Goal: Task Accomplishment & Management: Use online tool/utility

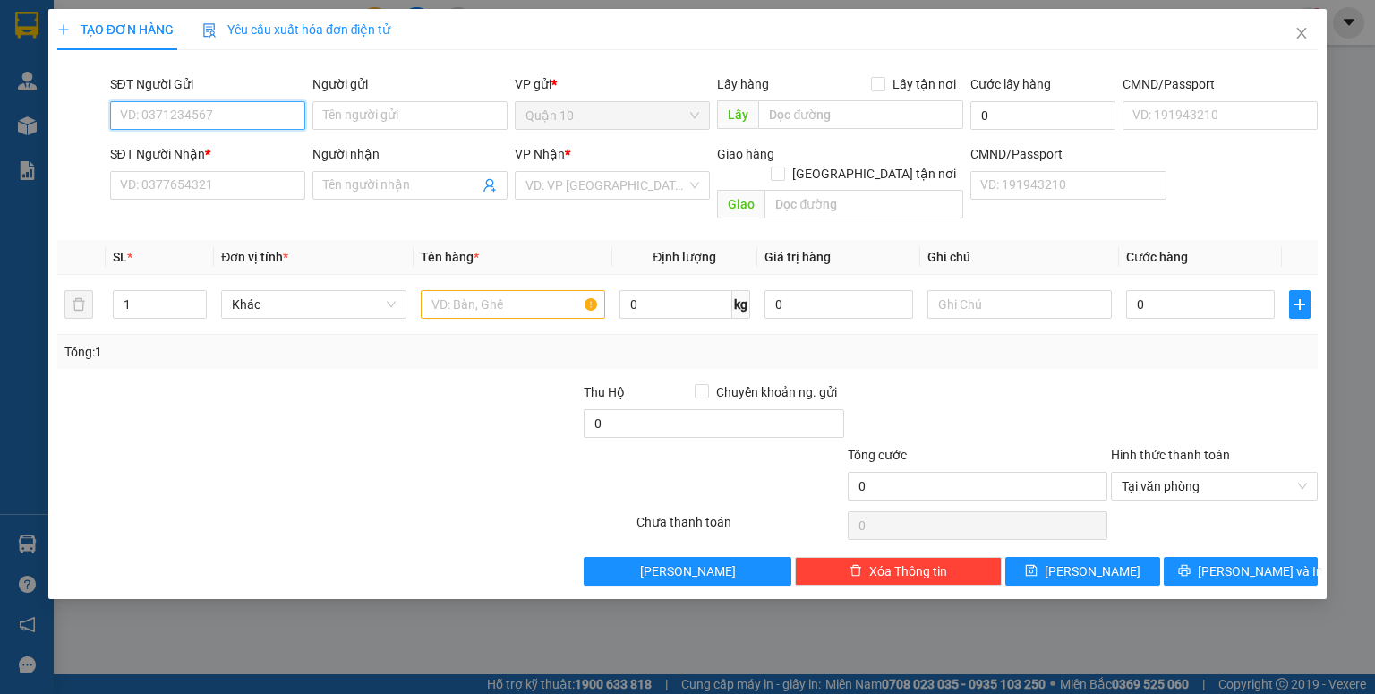
click at [254, 115] on input "SĐT Người Gửi" at bounding box center [207, 115] width 195 height 29
click at [248, 141] on div "0984048080 - NHƯ" at bounding box center [208, 151] width 174 height 20
type input "0984048080"
type input "NHƯ"
type input "084195000007- [PERSON_NAME]"
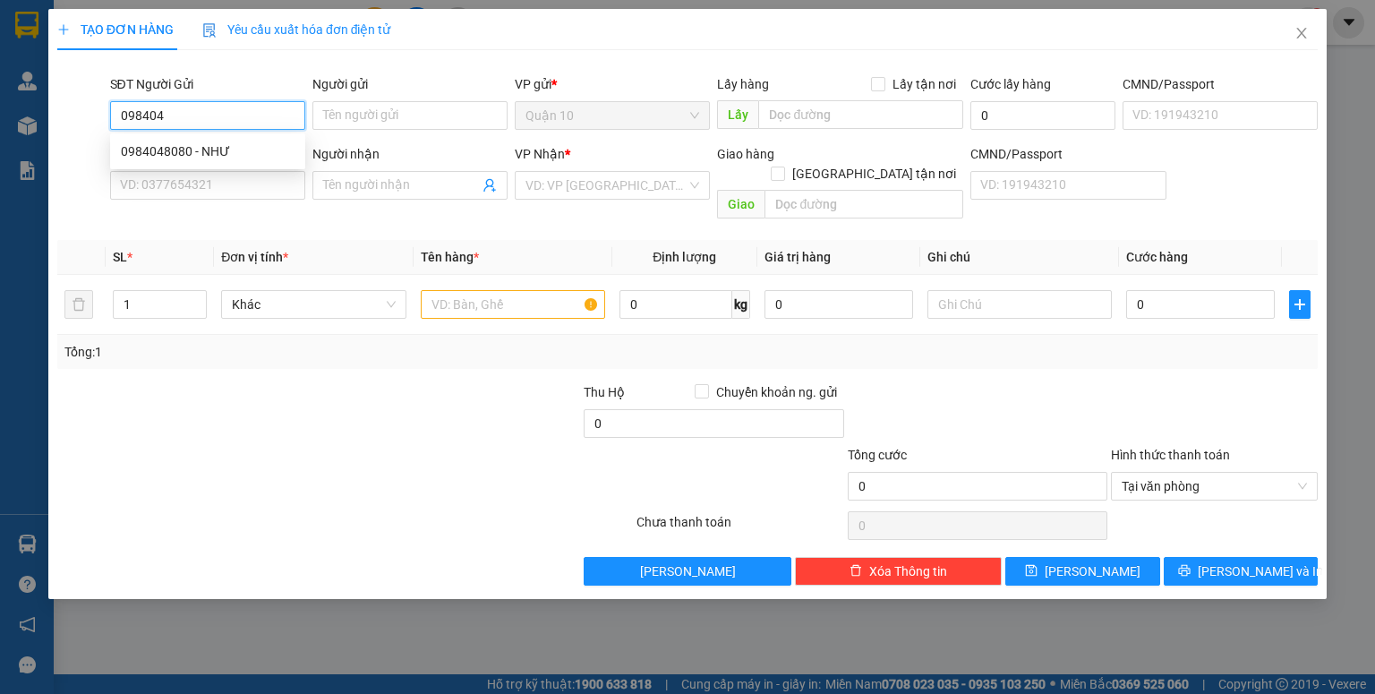
type input "0374908680"
type input "vỹ"
type input "0984048080"
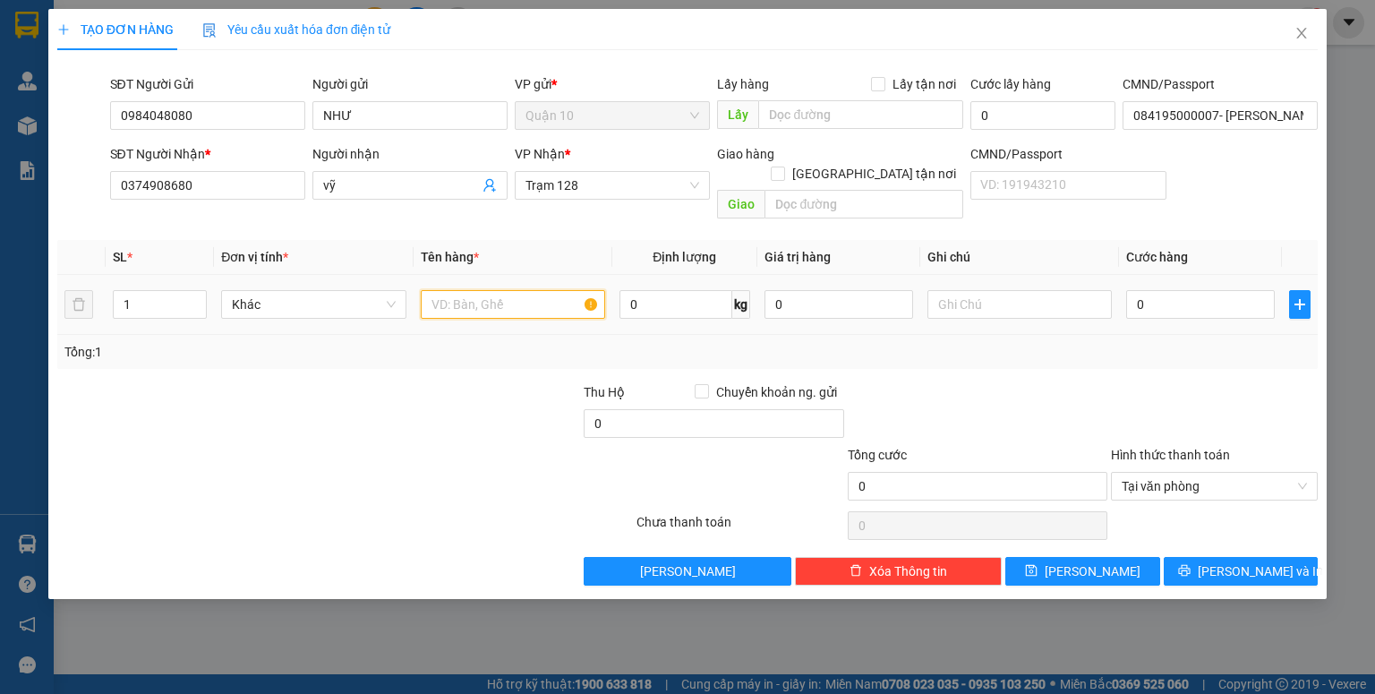
click at [466, 294] on input "text" at bounding box center [513, 304] width 184 height 29
click at [469, 290] on input "thung fpk" at bounding box center [513, 304] width 184 height 29
type input "thung pk"
click at [775, 290] on input "0" at bounding box center [838, 304] width 149 height 29
type input "2.000.000"
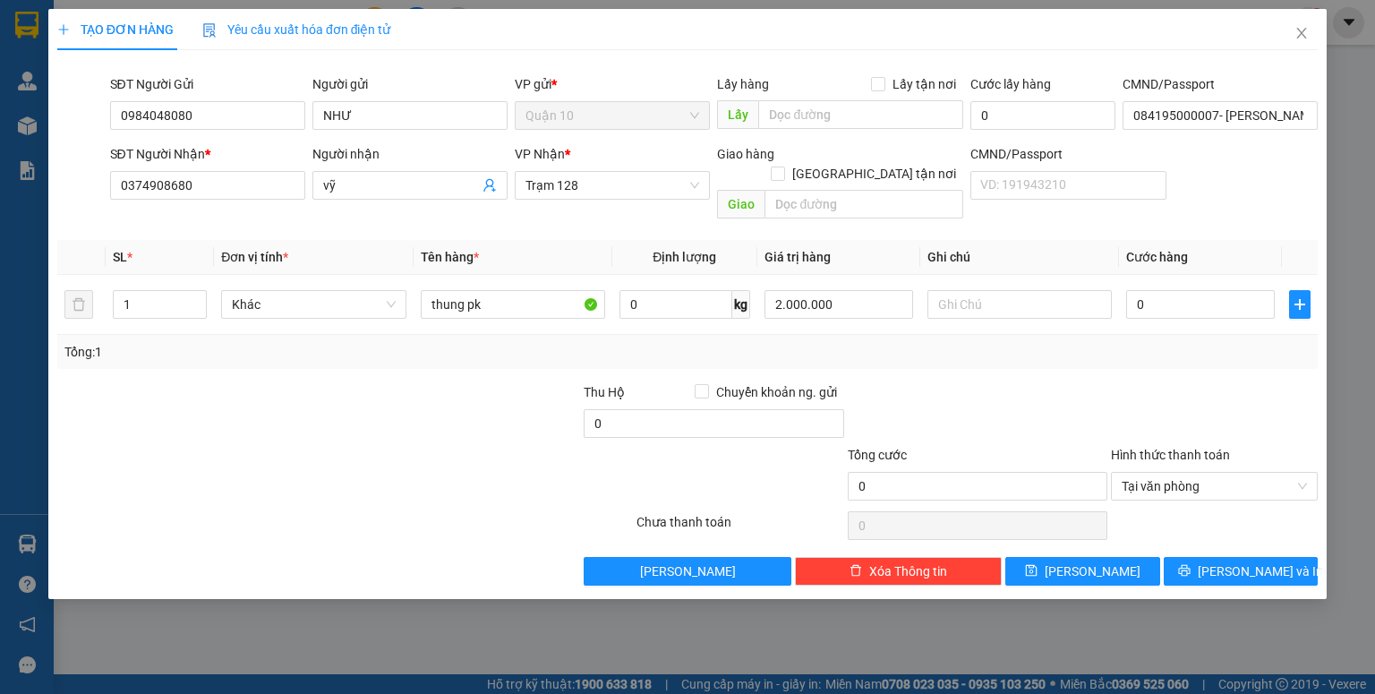
click at [1076, 339] on div "Tổng: 1" at bounding box center [687, 352] width 1260 height 34
type input "5"
type input "50"
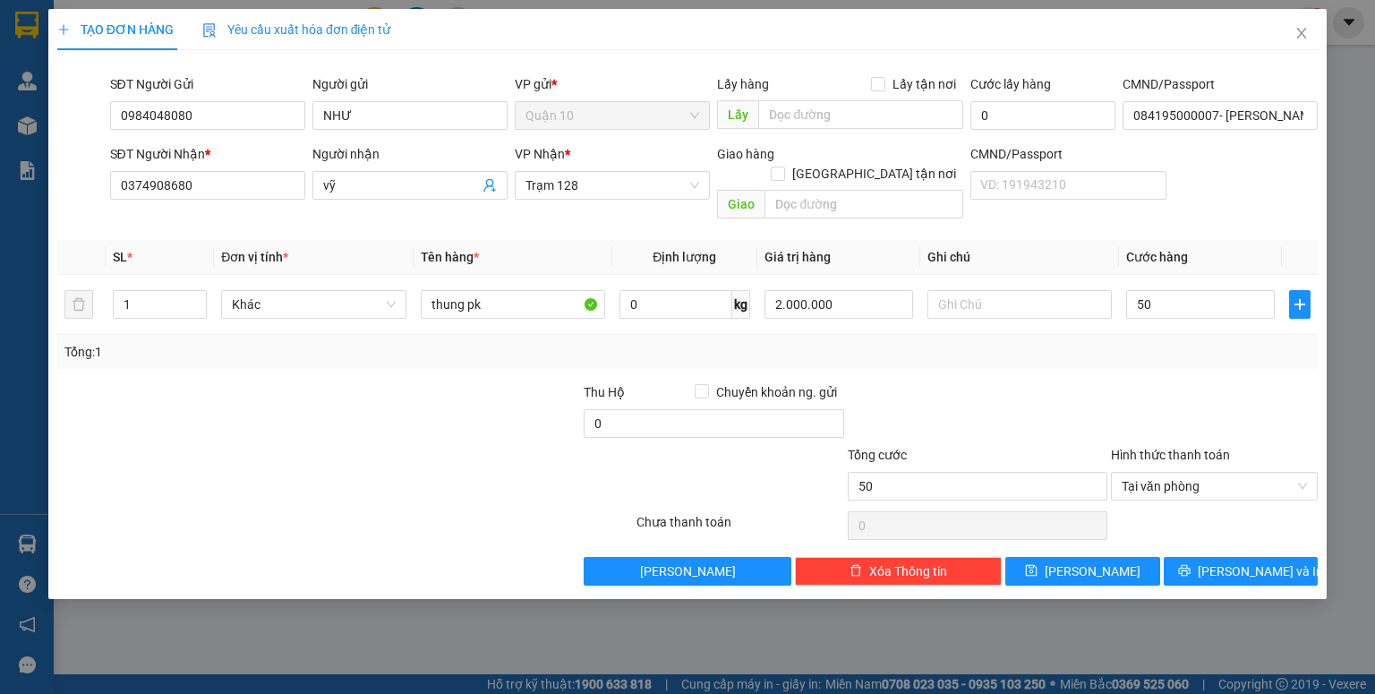
type input "50.000"
click at [1140, 359] on div "Transit Pickup Surcharge Ids Transit Deliver Surcharge Ids Transit Deliver Surc…" at bounding box center [687, 324] width 1260 height 521
click at [1079, 557] on button "[PERSON_NAME]" at bounding box center [1082, 571] width 155 height 29
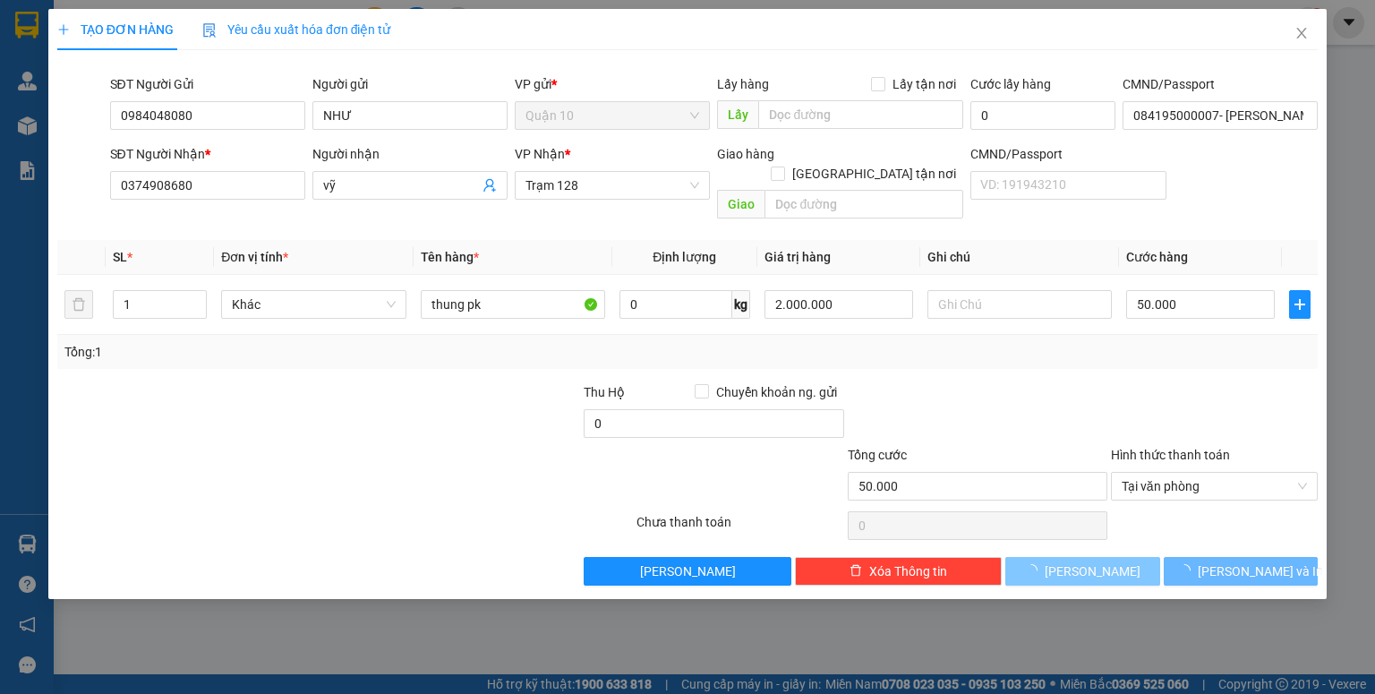
type input "0"
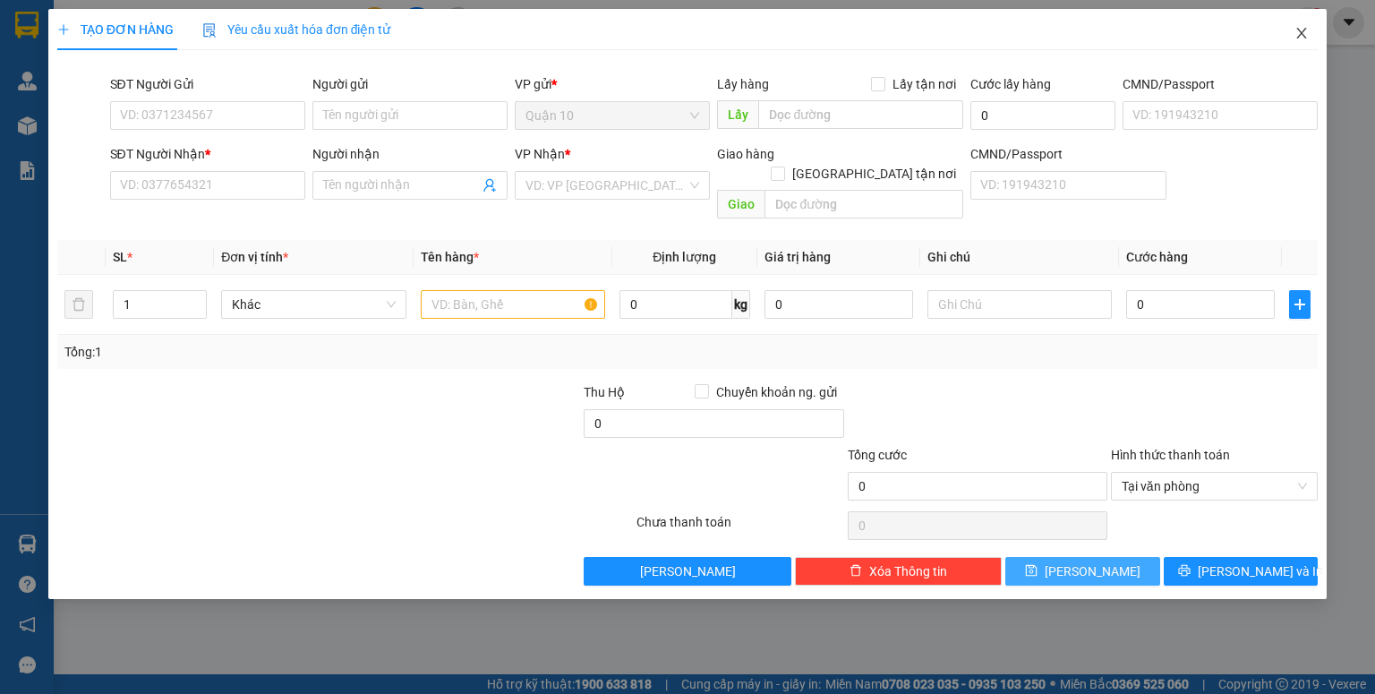
drag, startPoint x: 1303, startPoint y: 39, endPoint x: 1241, endPoint y: 39, distance: 61.8
click at [1300, 38] on icon "close" at bounding box center [1301, 33] width 14 height 14
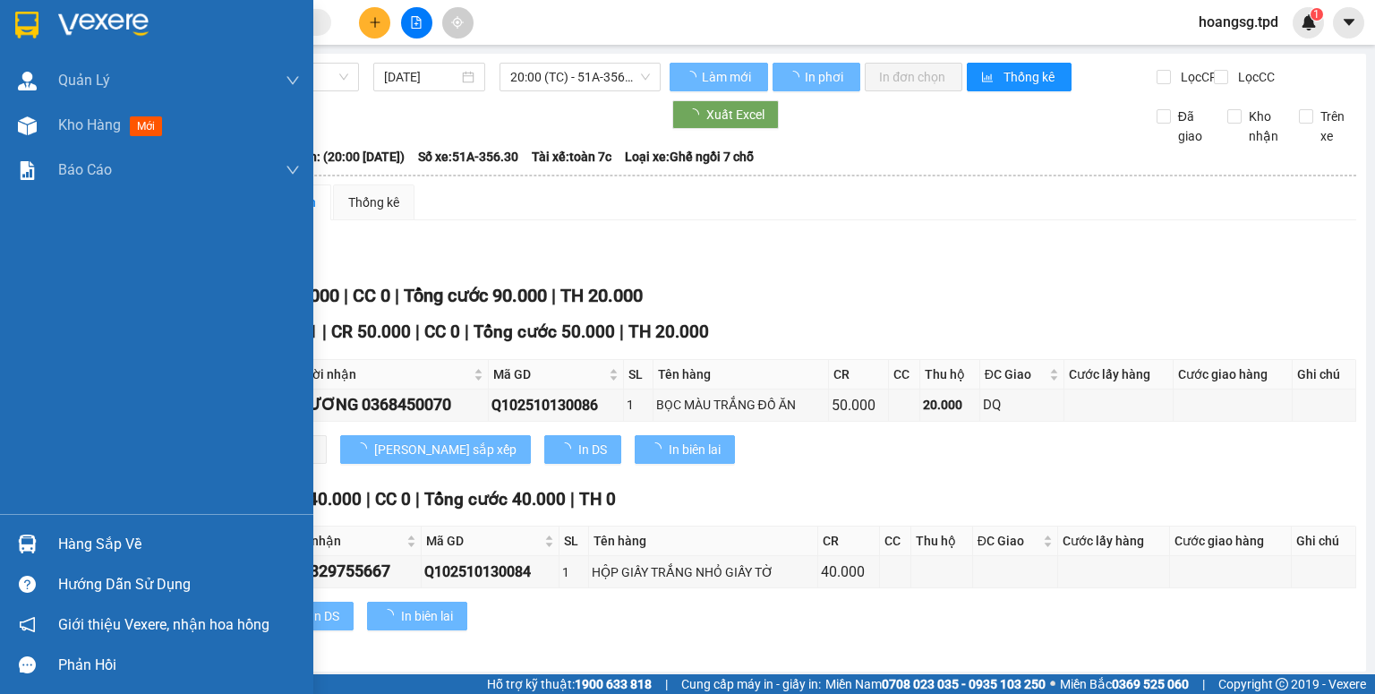
click at [82, 549] on div "Hàng sắp về" at bounding box center [179, 544] width 242 height 27
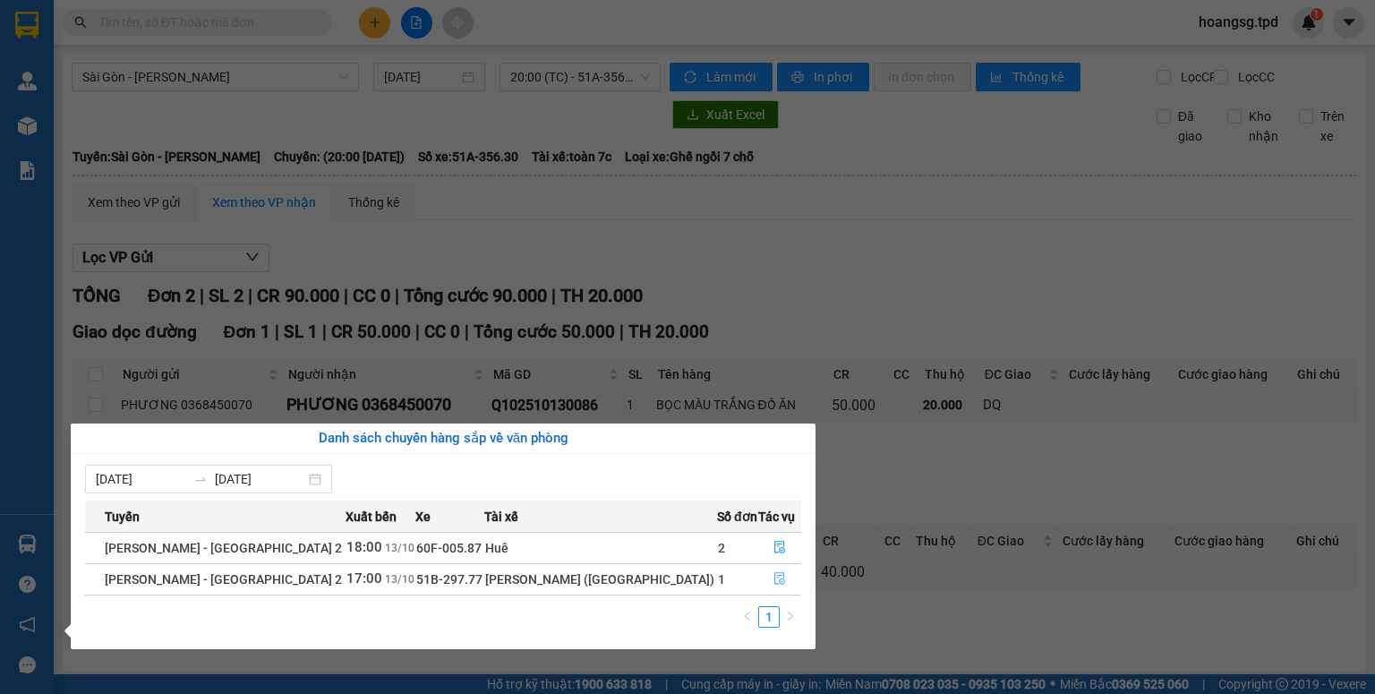
click at [770, 571] on button "button" at bounding box center [779, 579] width 41 height 29
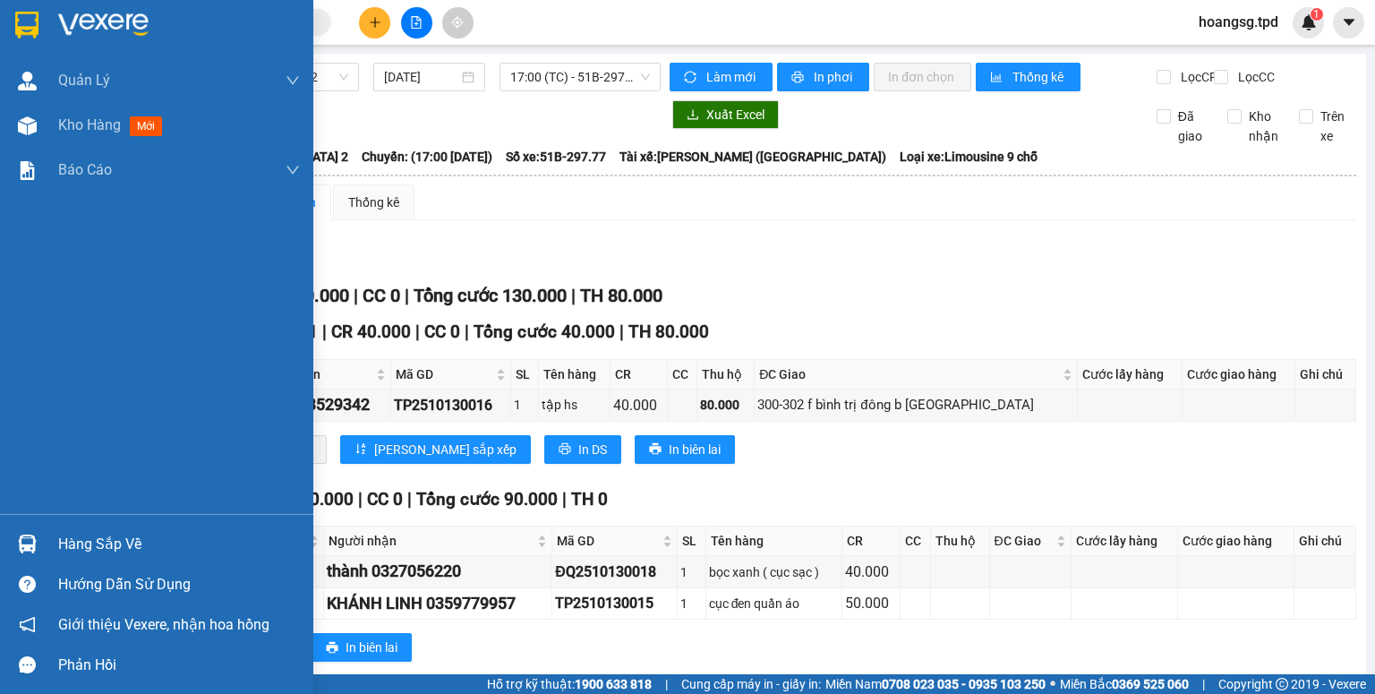
click at [94, 551] on div "Hàng sắp về" at bounding box center [179, 544] width 242 height 27
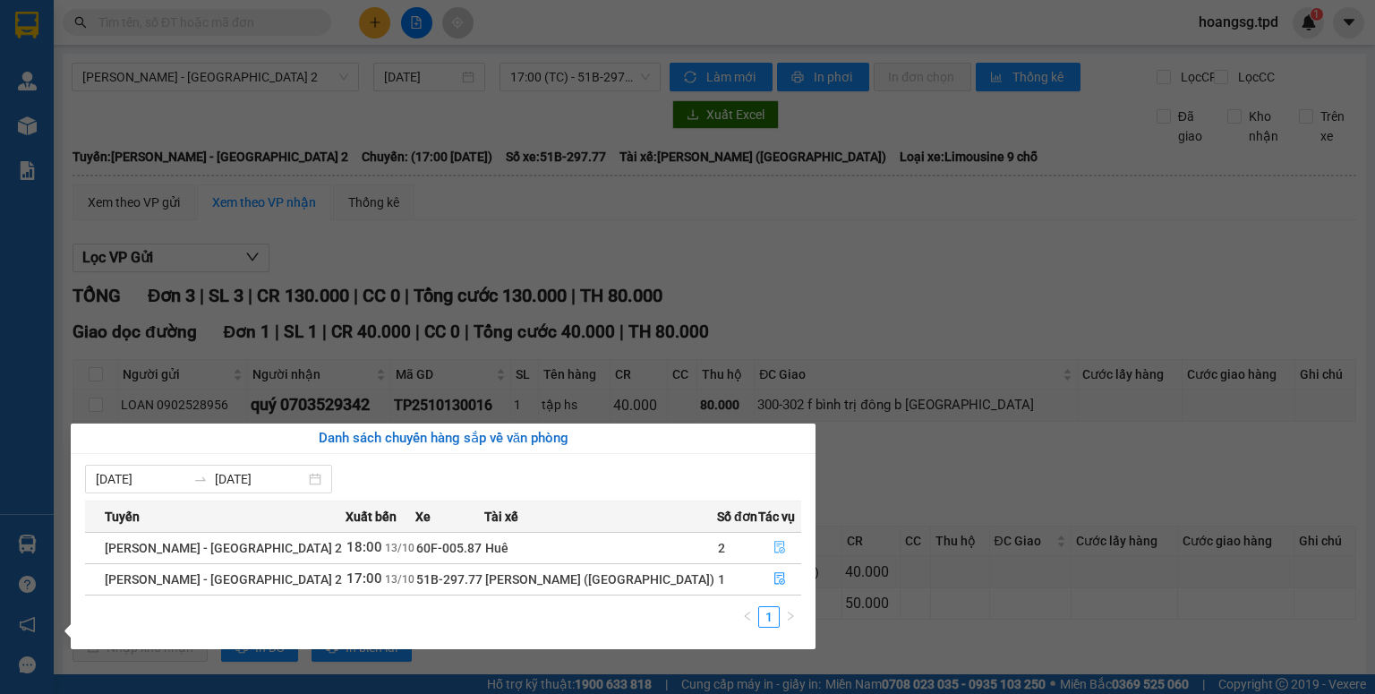
click at [772, 558] on button "button" at bounding box center [779, 547] width 41 height 29
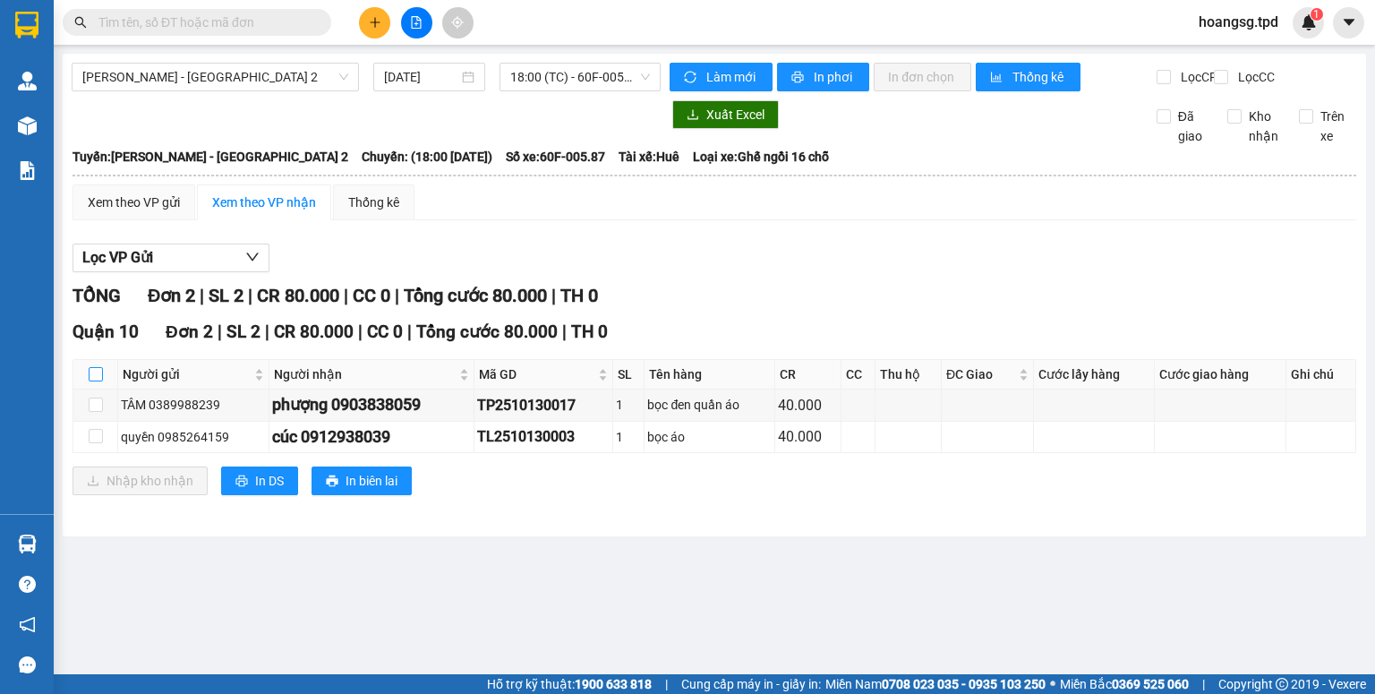
click at [95, 381] on input "checkbox" at bounding box center [96, 374] width 14 height 14
checkbox input "true"
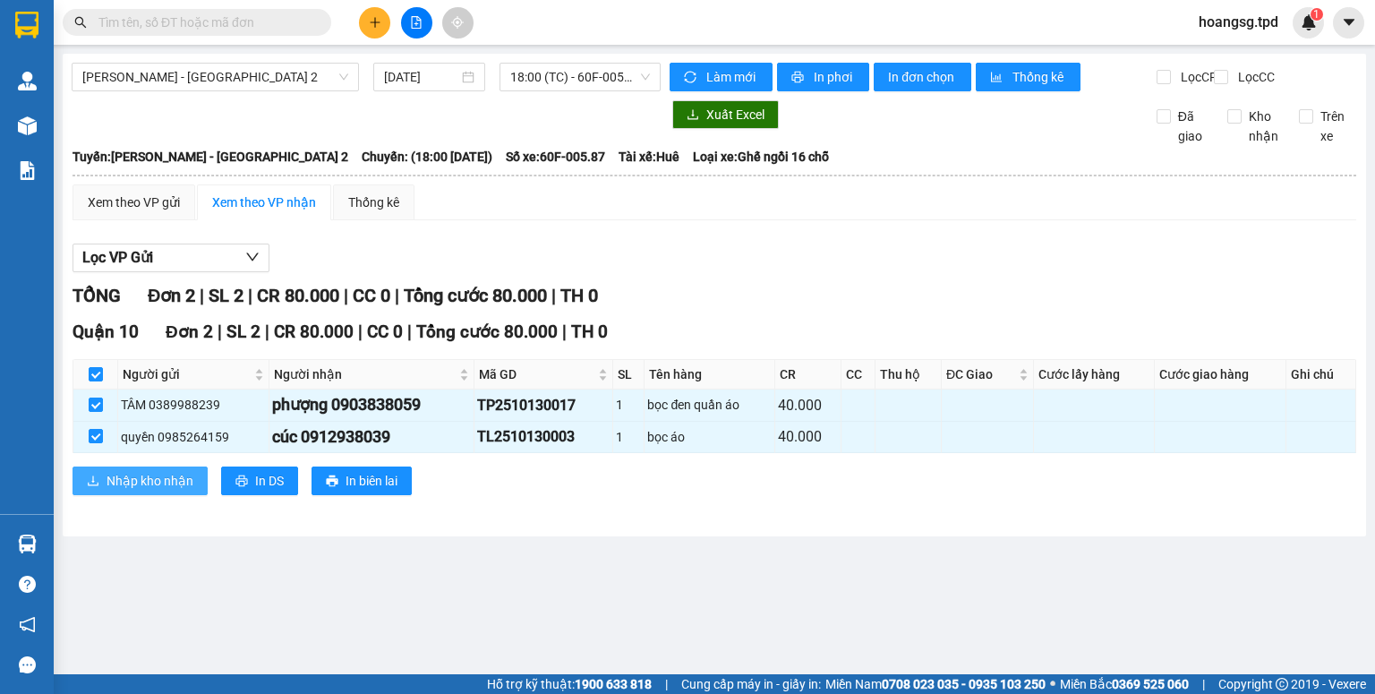
click at [105, 487] on button "Nhập kho nhận" at bounding box center [140, 480] width 135 height 29
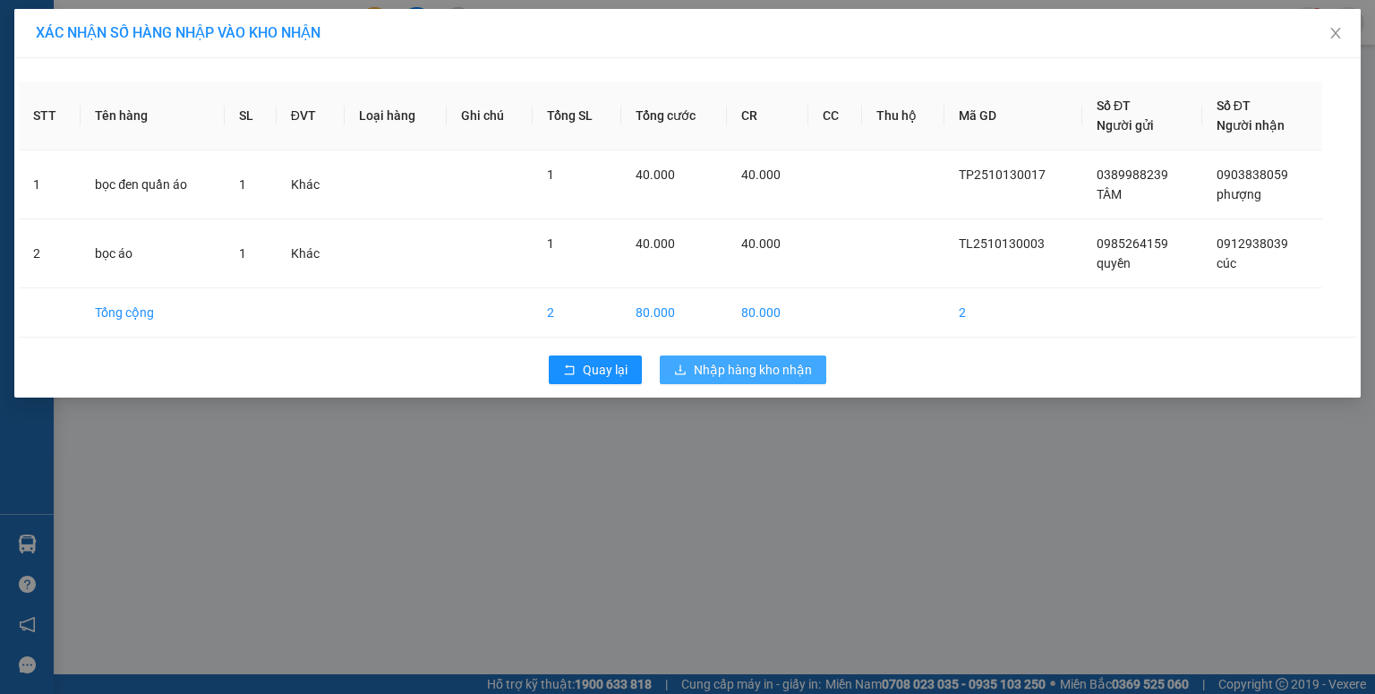
click at [687, 372] on button "Nhập hàng kho nhận" at bounding box center [743, 369] width 166 height 29
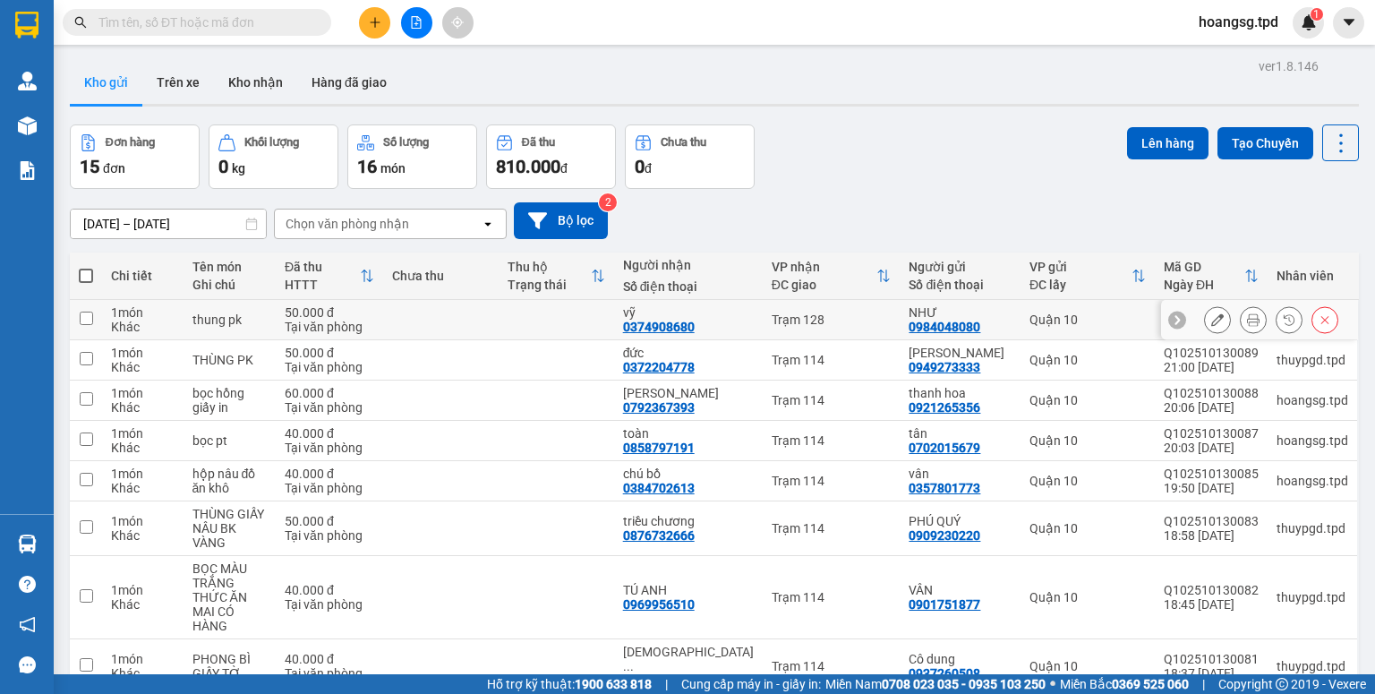
click at [80, 311] on input "checkbox" at bounding box center [86, 317] width 13 height 13
checkbox input "true"
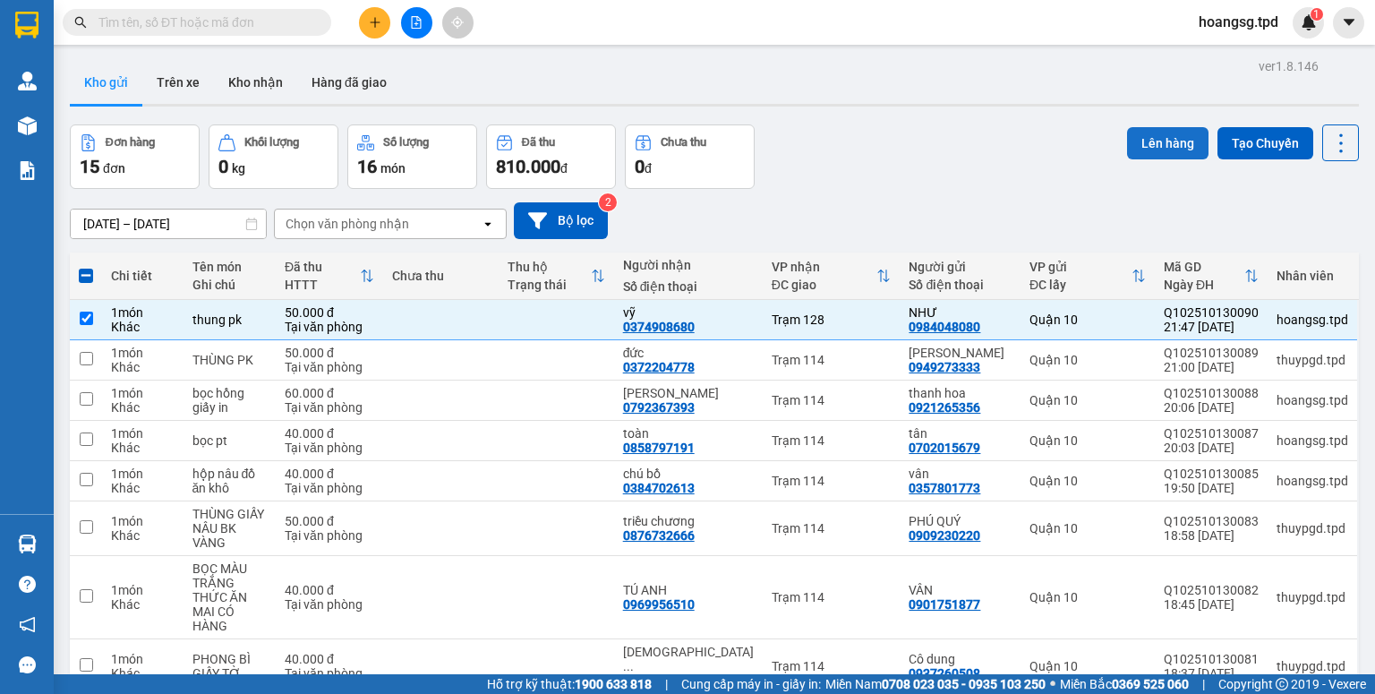
click at [1129, 144] on button "Lên hàng" at bounding box center [1167, 143] width 81 height 32
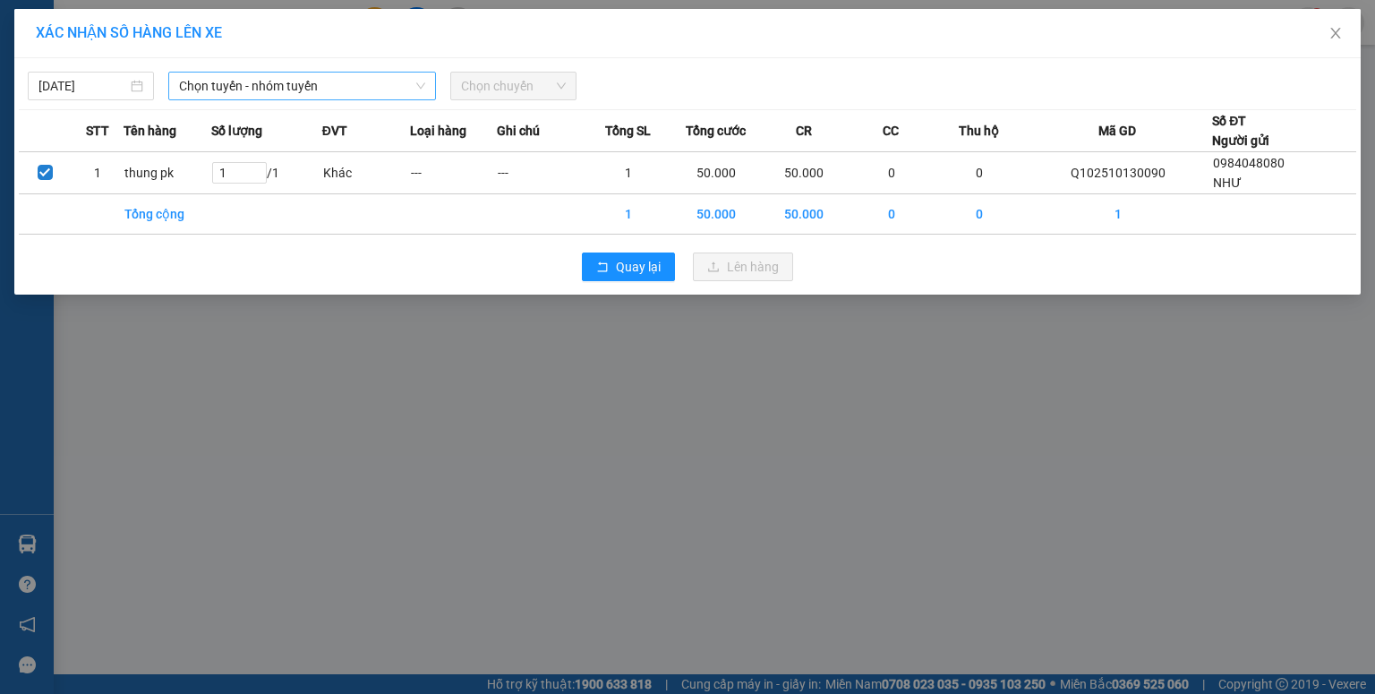
drag, startPoint x: 179, startPoint y: 90, endPoint x: 214, endPoint y: 98, distance: 35.8
click at [197, 91] on span "Chọn tuyến - nhóm tuyến" at bounding box center [302, 86] width 246 height 27
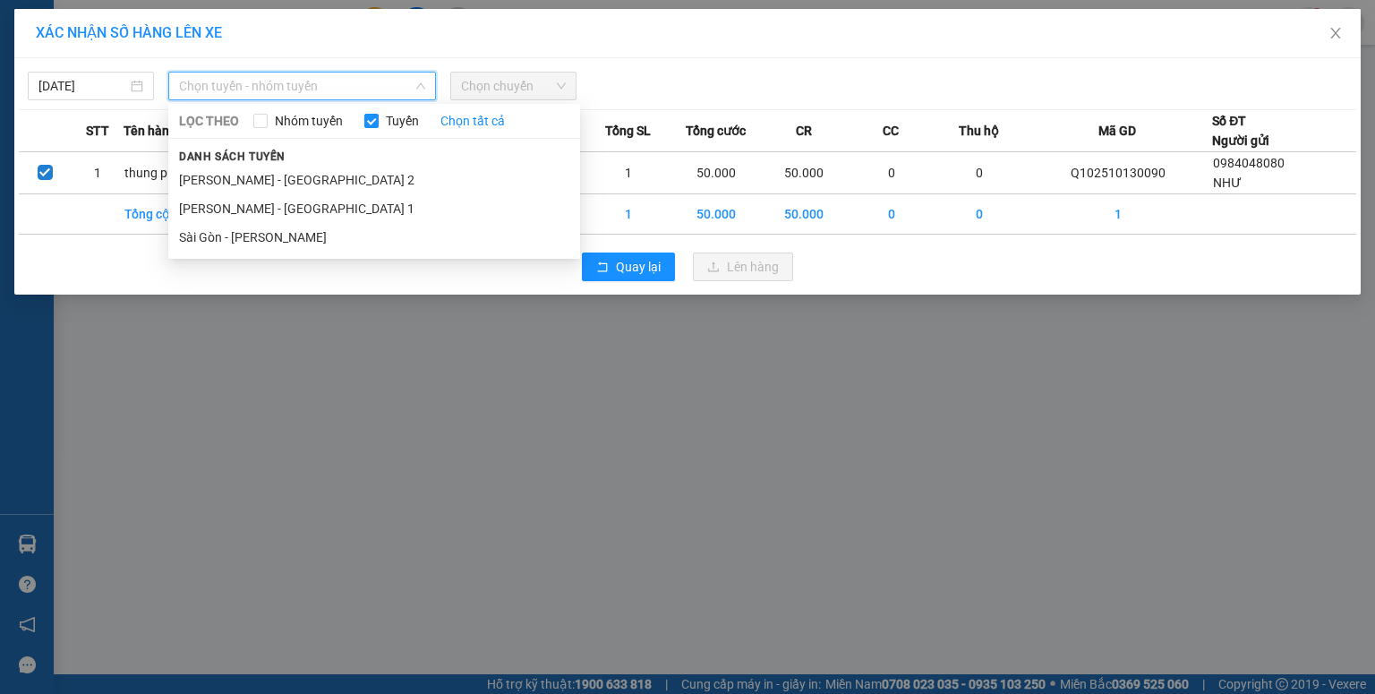
click at [252, 237] on li "Sài Gòn - [PERSON_NAME]" at bounding box center [374, 237] width 412 height 29
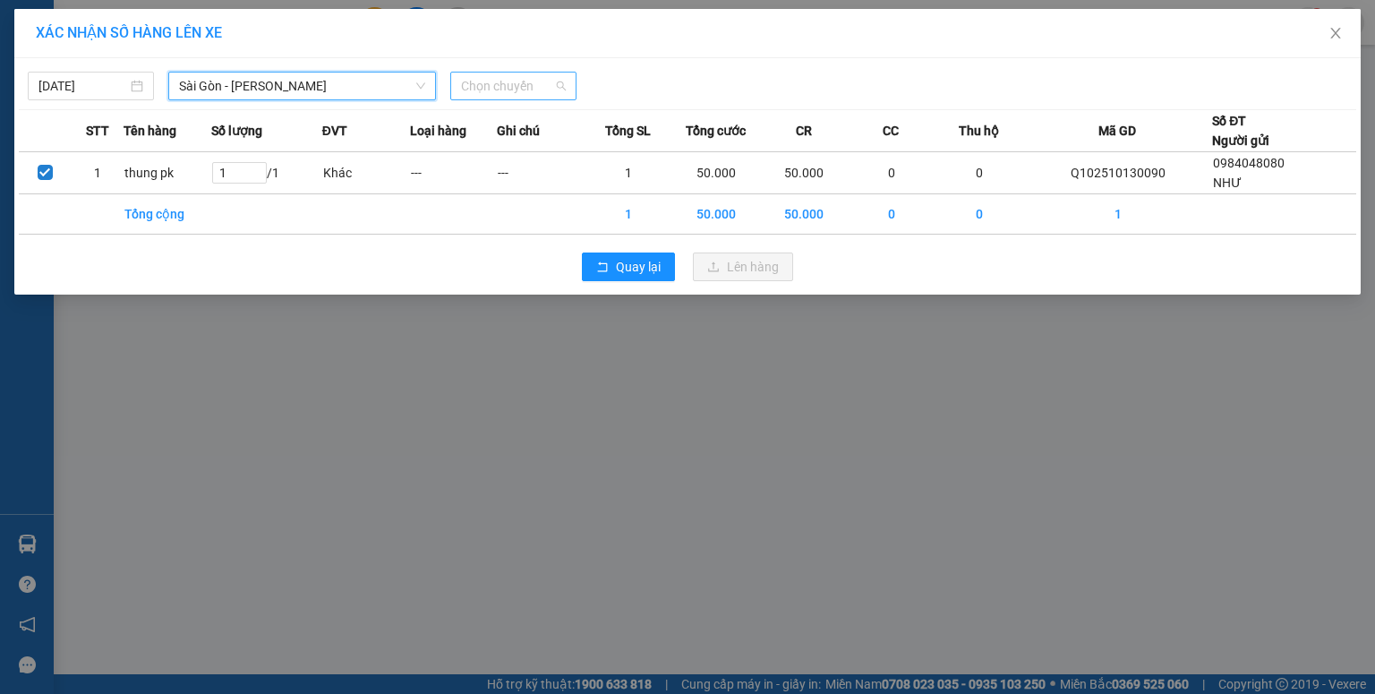
click at [471, 86] on span "Chọn chuyến" at bounding box center [513, 86] width 105 height 27
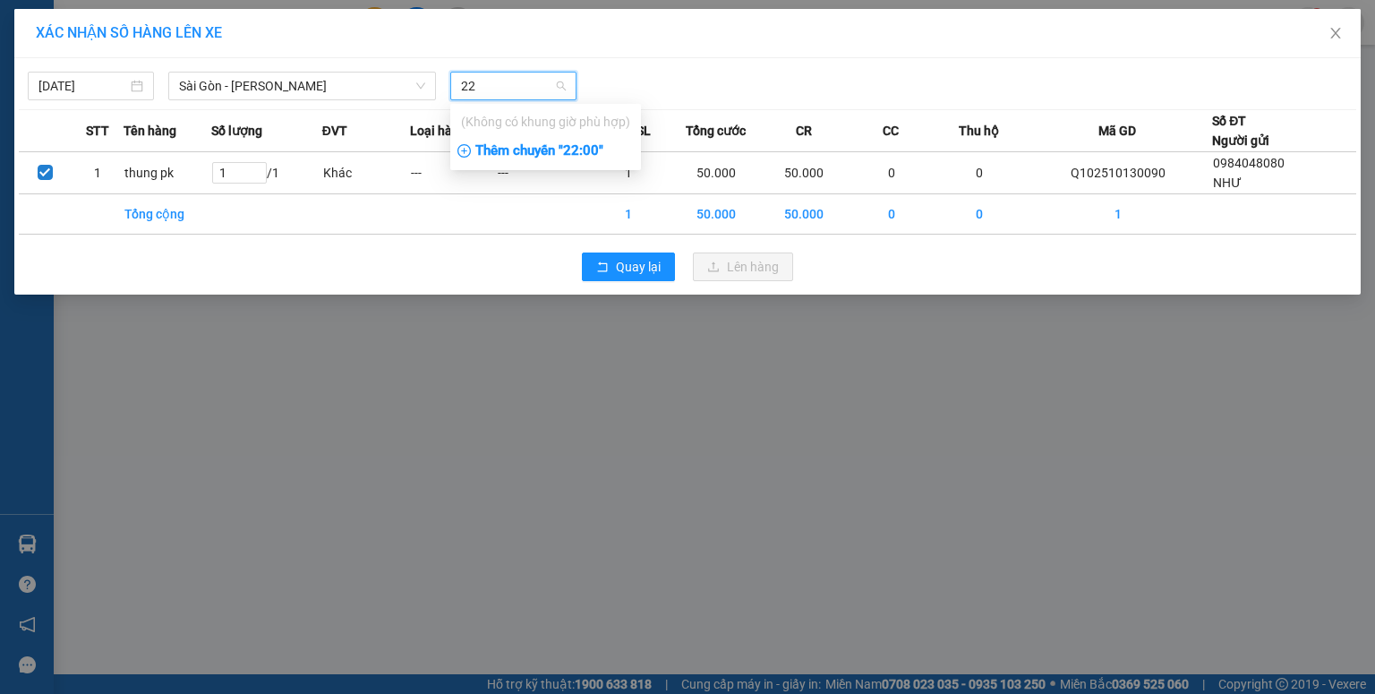
type input "22"
drag, startPoint x: 513, startPoint y: 158, endPoint x: 523, endPoint y: 154, distance: 10.8
click at [516, 158] on div "Thêm chuyến " 22:00 "" at bounding box center [545, 151] width 191 height 30
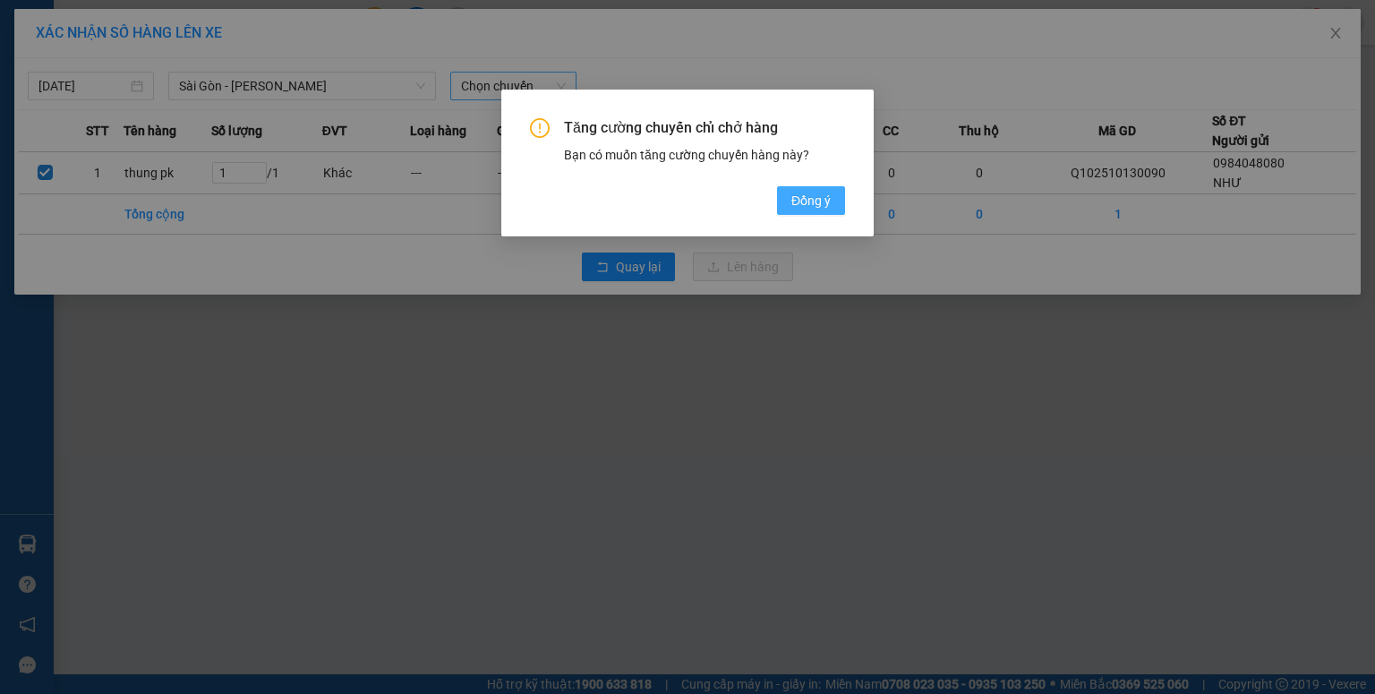
drag, startPoint x: 796, startPoint y: 200, endPoint x: 782, endPoint y: 200, distance: 13.4
click at [795, 200] on span "Đồng ý" at bounding box center [810, 201] width 39 height 20
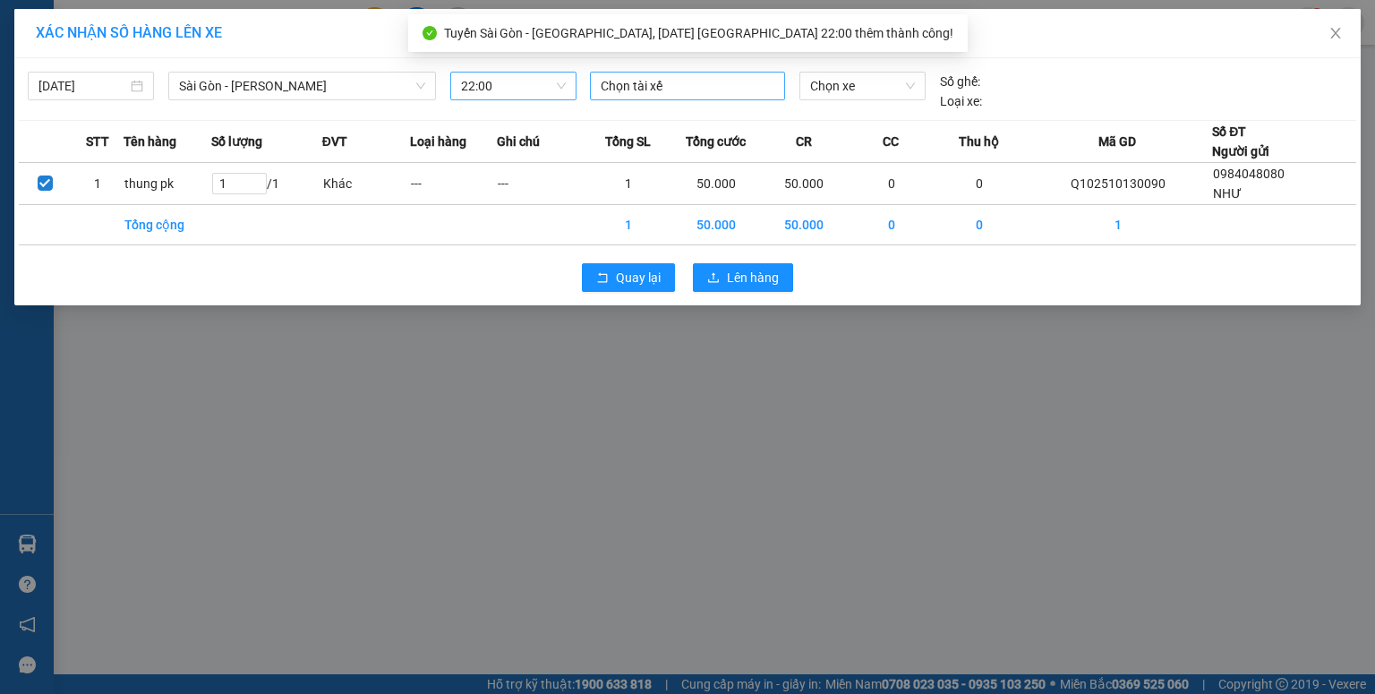
click at [673, 93] on div at bounding box center [687, 85] width 186 height 21
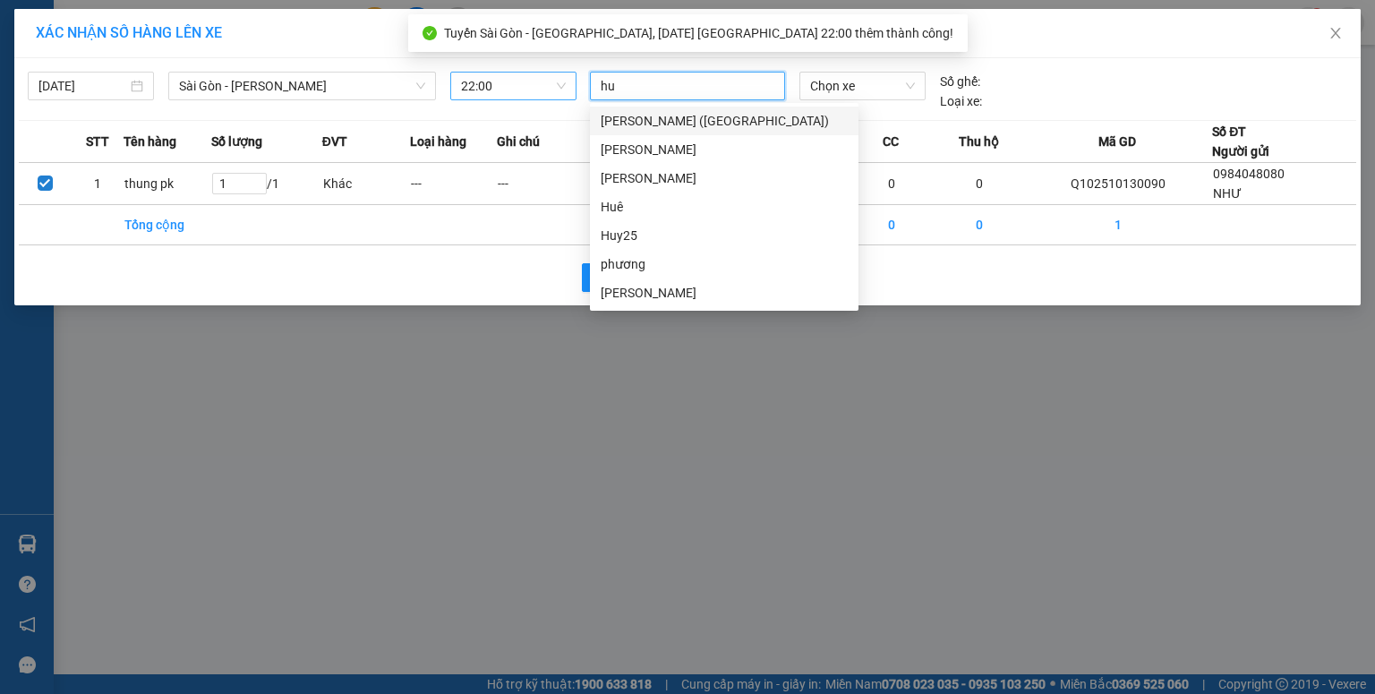
type input "hue"
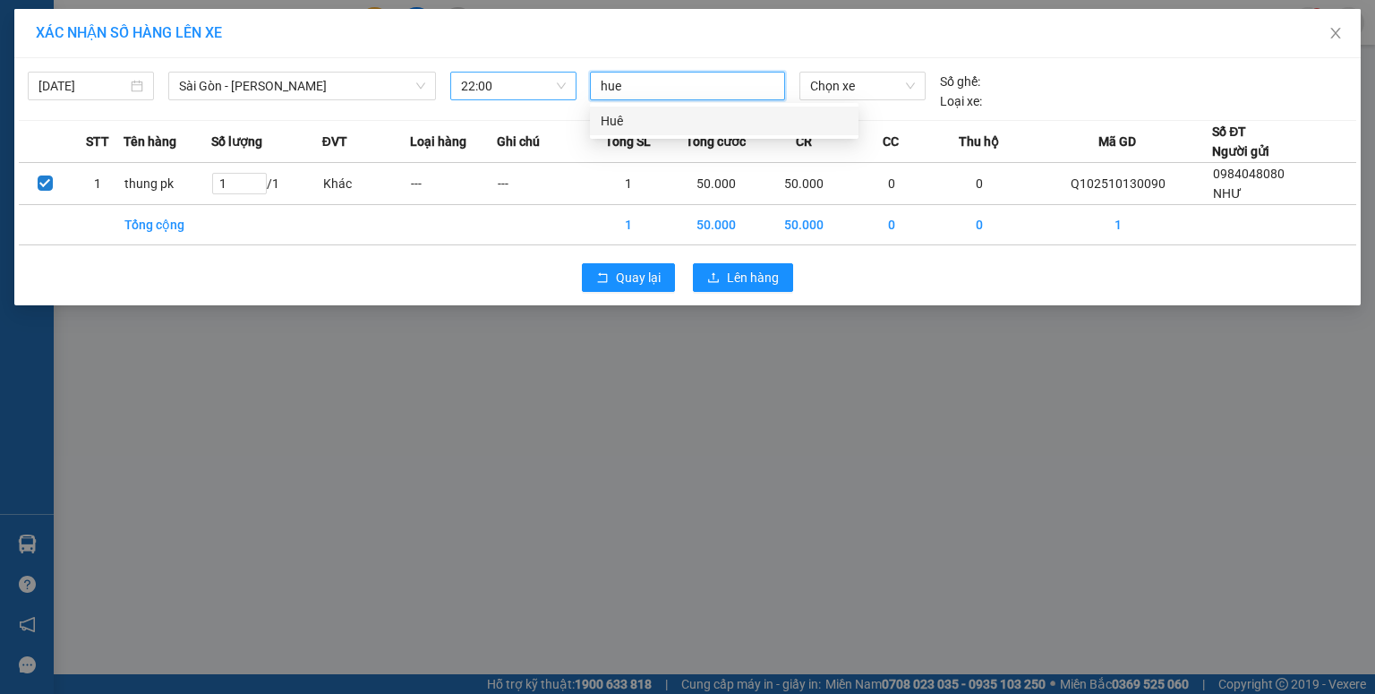
click at [644, 129] on div "Huê" at bounding box center [724, 121] width 247 height 20
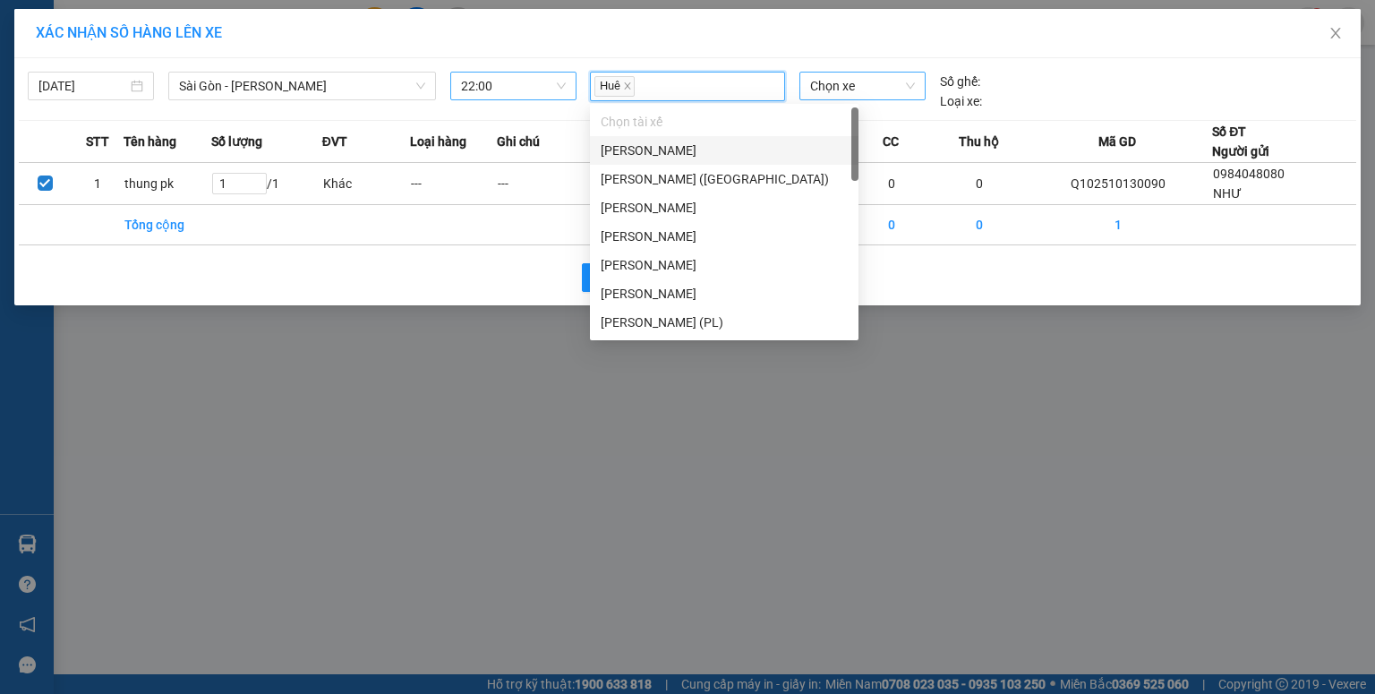
click at [817, 82] on span "Chọn xe" at bounding box center [862, 86] width 104 height 27
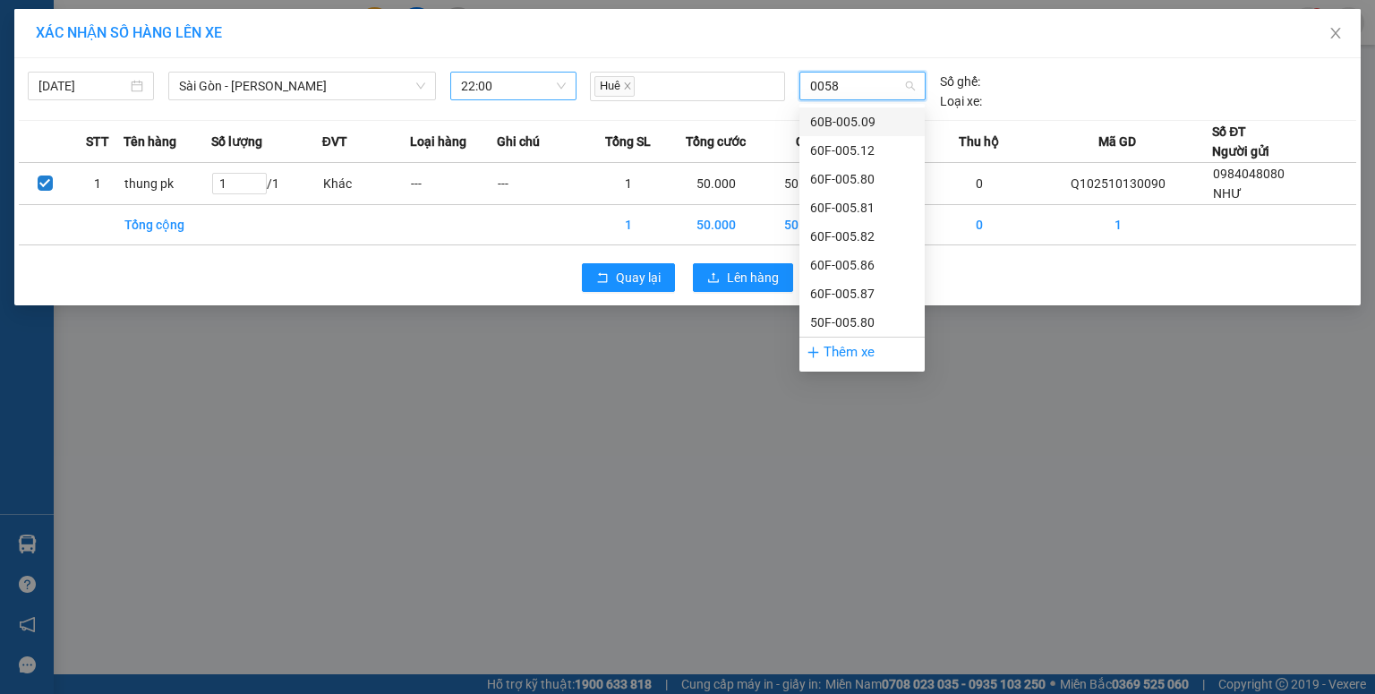
type input "00587"
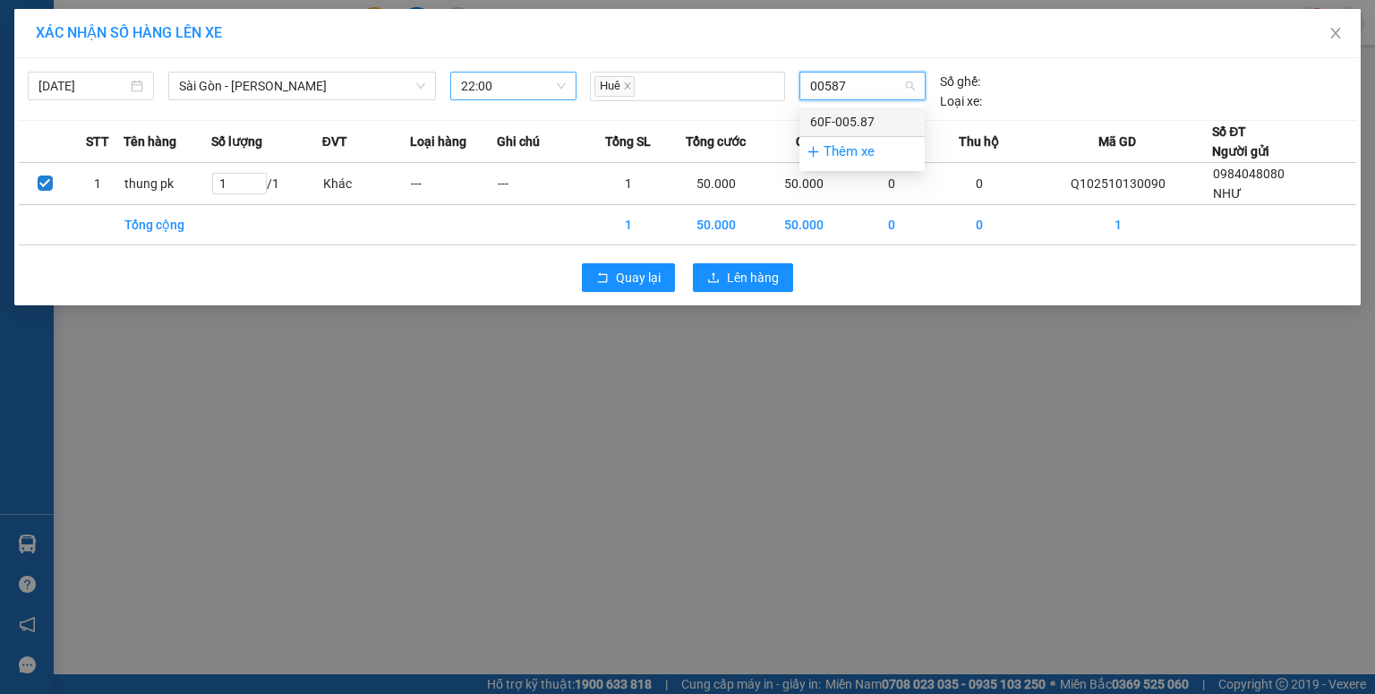
click at [822, 112] on div "60F-005.87" at bounding box center [862, 122] width 104 height 20
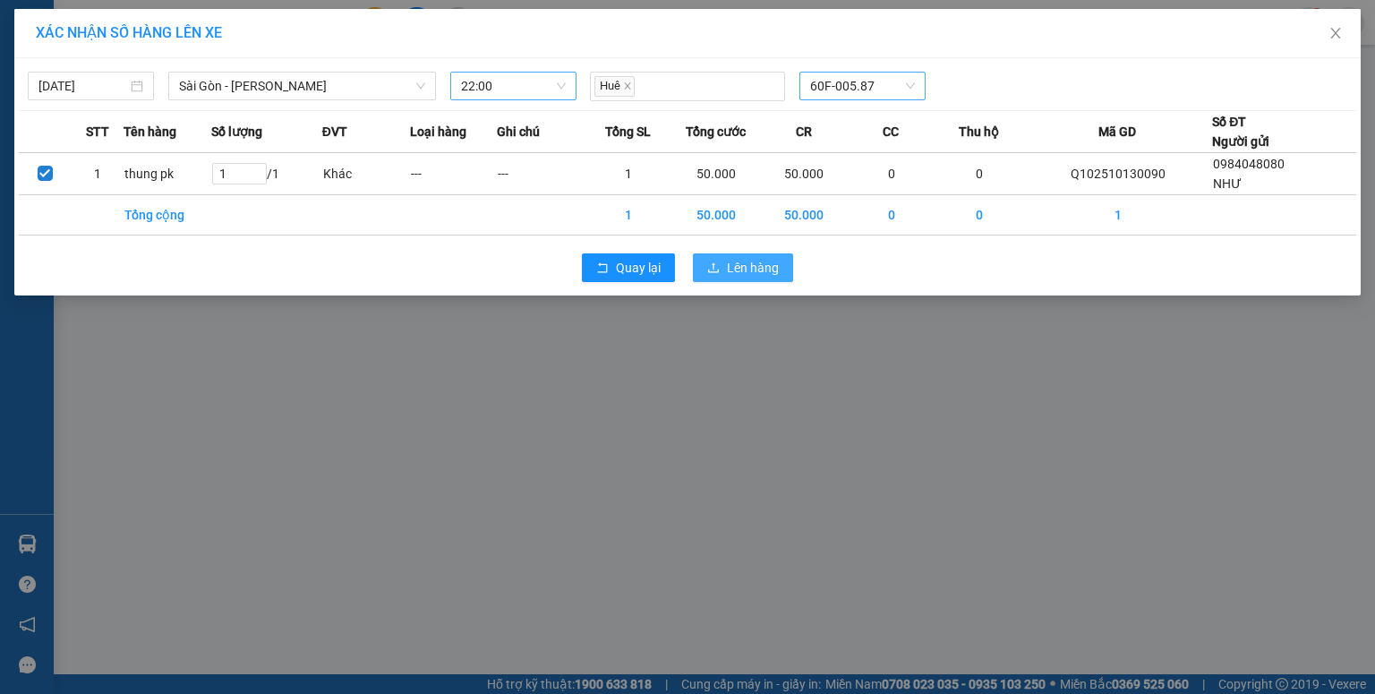
drag, startPoint x: 763, startPoint y: 256, endPoint x: 754, endPoint y: 247, distance: 13.3
click at [763, 258] on span "Lên hàng" at bounding box center [753, 268] width 52 height 20
